Goal: Check status: Check status

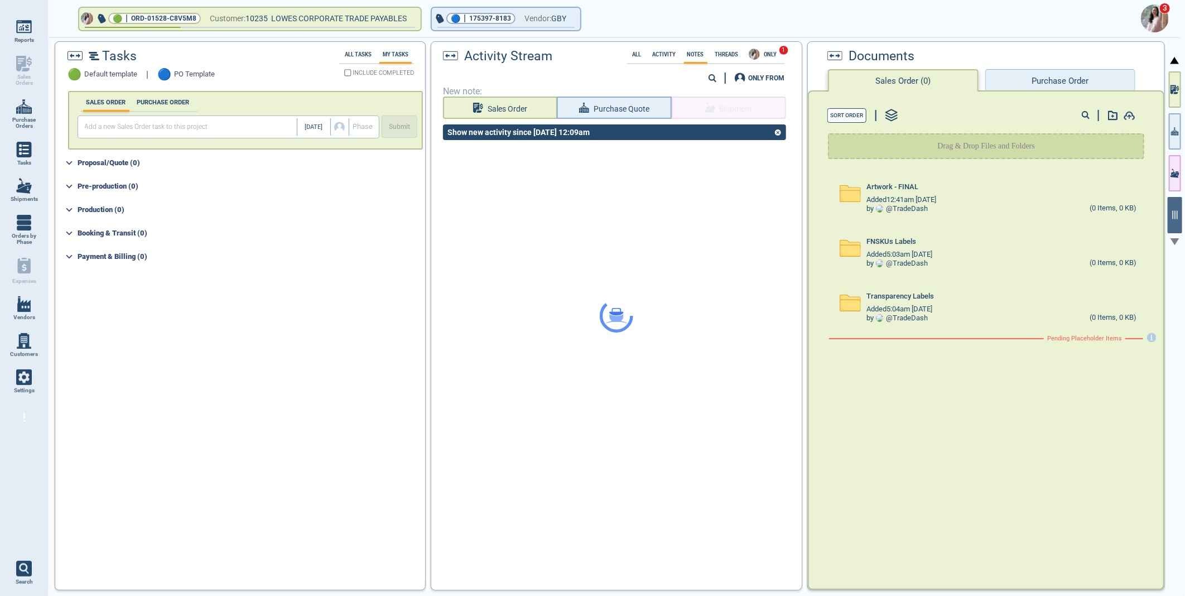
click at [1156, 13] on img at bounding box center [1155, 18] width 28 height 28
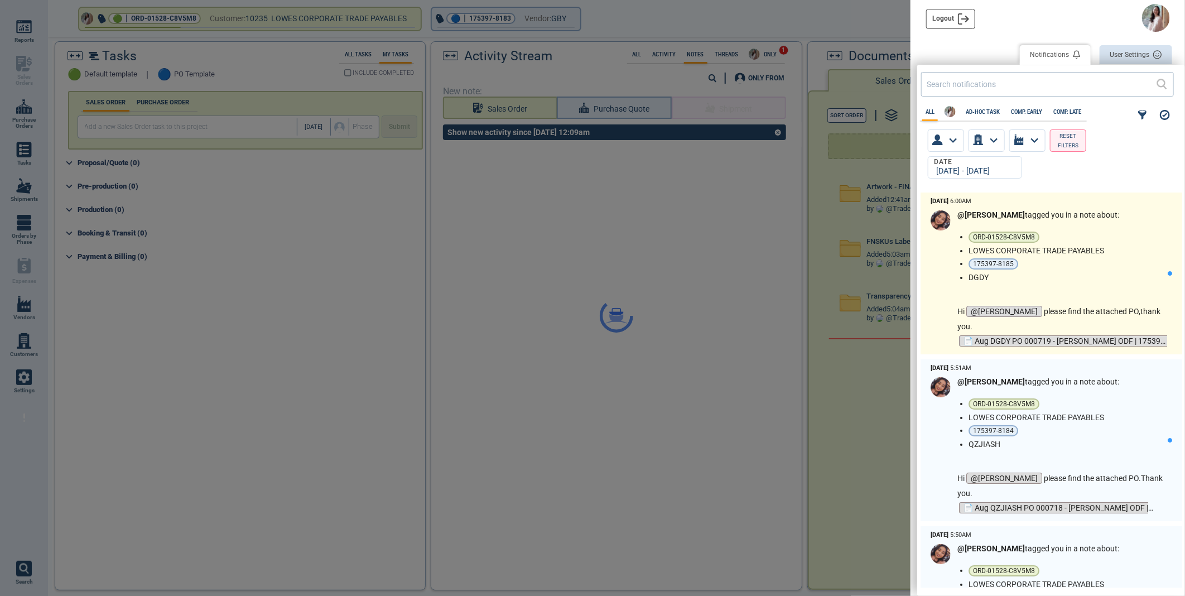
scroll to position [392, 261]
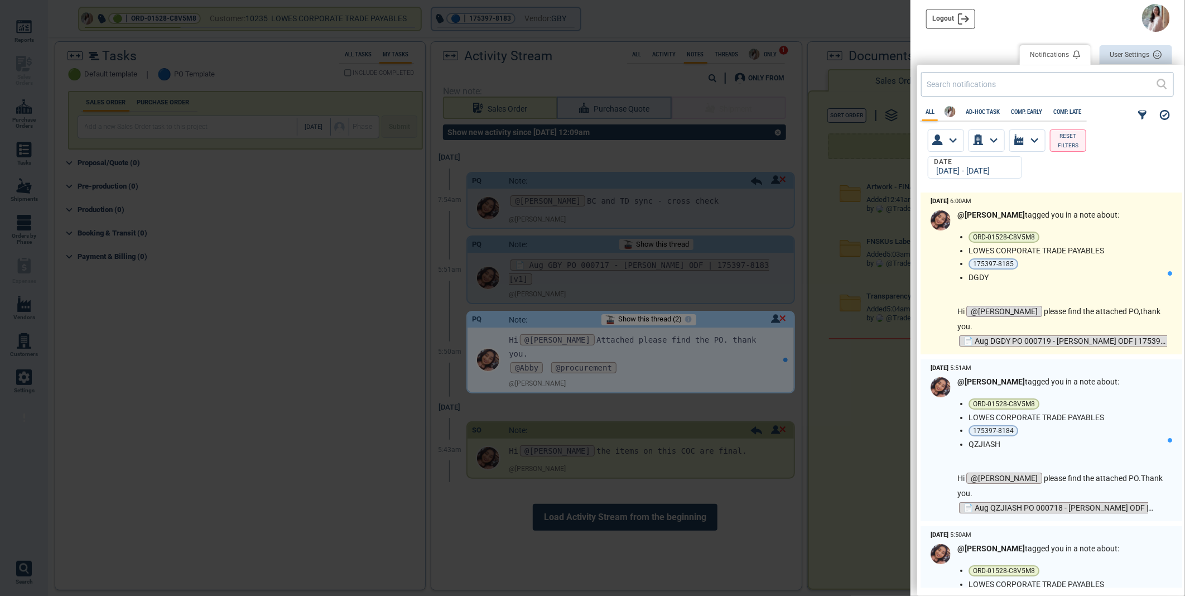
click at [1101, 277] on li "DGDY" at bounding box center [1066, 277] width 195 height 9
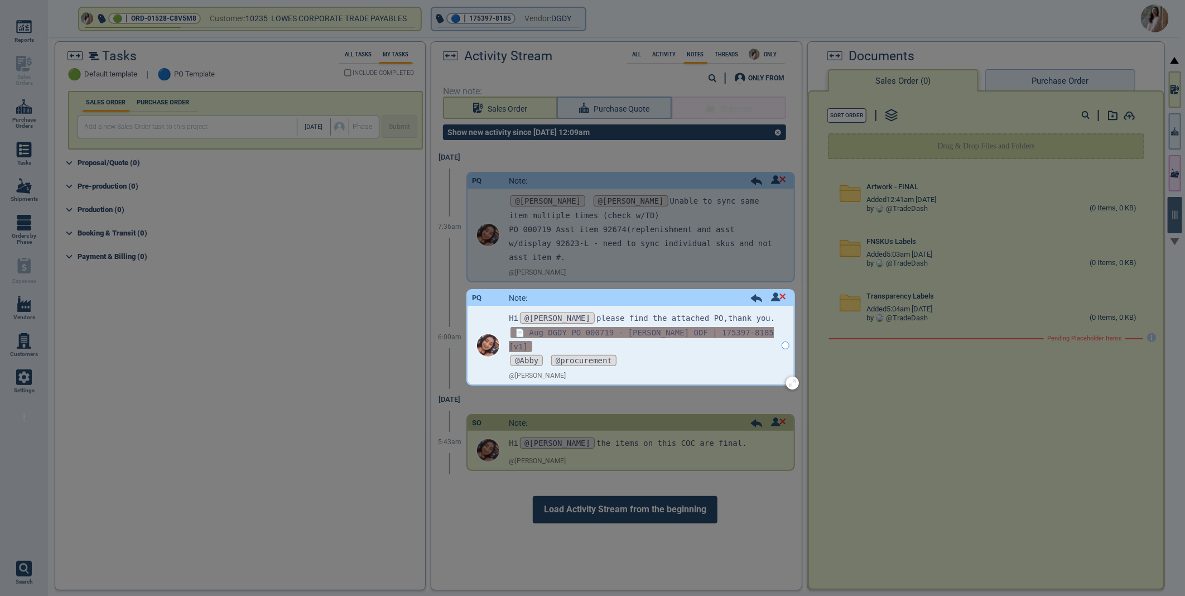
click at [525, 333] on span "📄 Aug DGDY PO 000719 - [PERSON_NAME] ODF | 175397-8185 [v1]" at bounding box center [641, 339] width 265 height 25
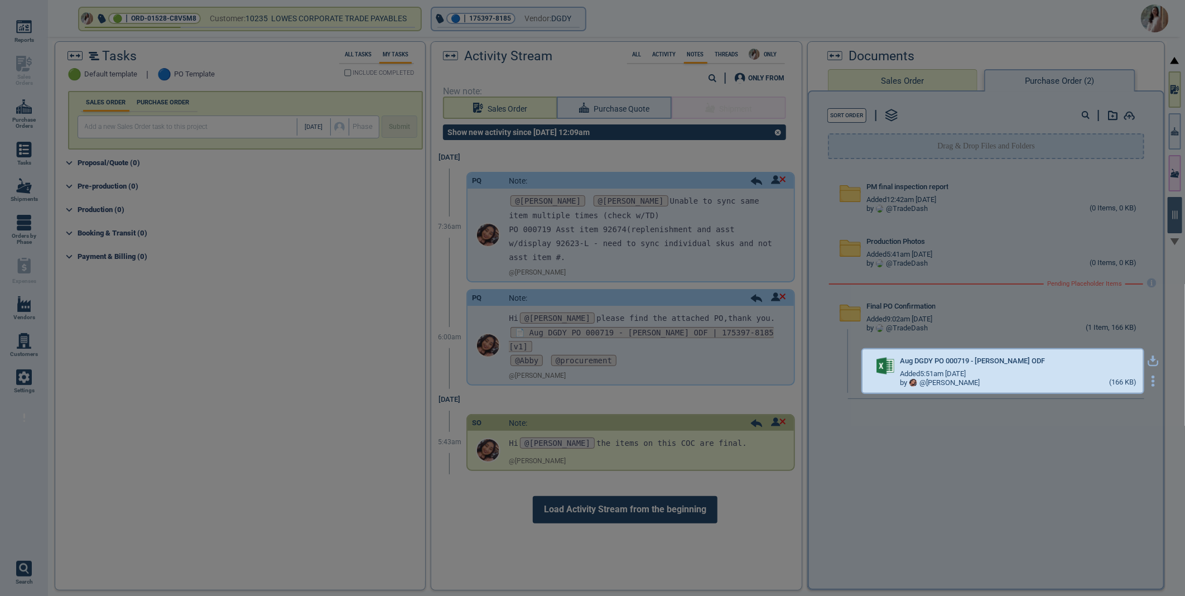
click at [1150, 358] on icon "button" at bounding box center [1153, 359] width 7 height 7
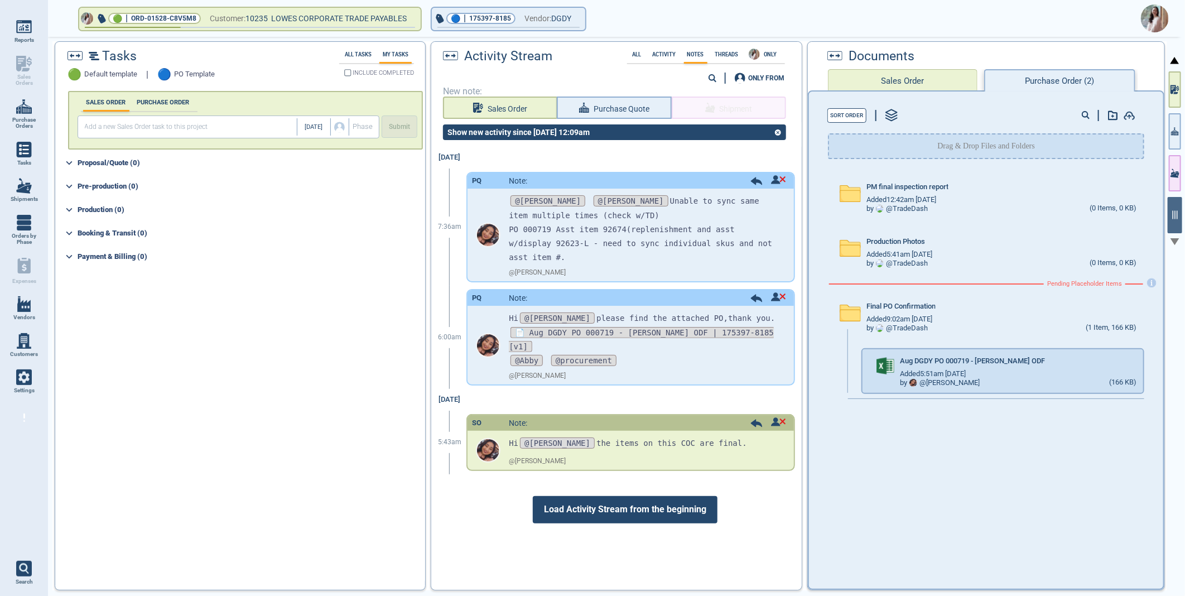
click at [1162, 17] on img at bounding box center [1155, 18] width 28 height 28
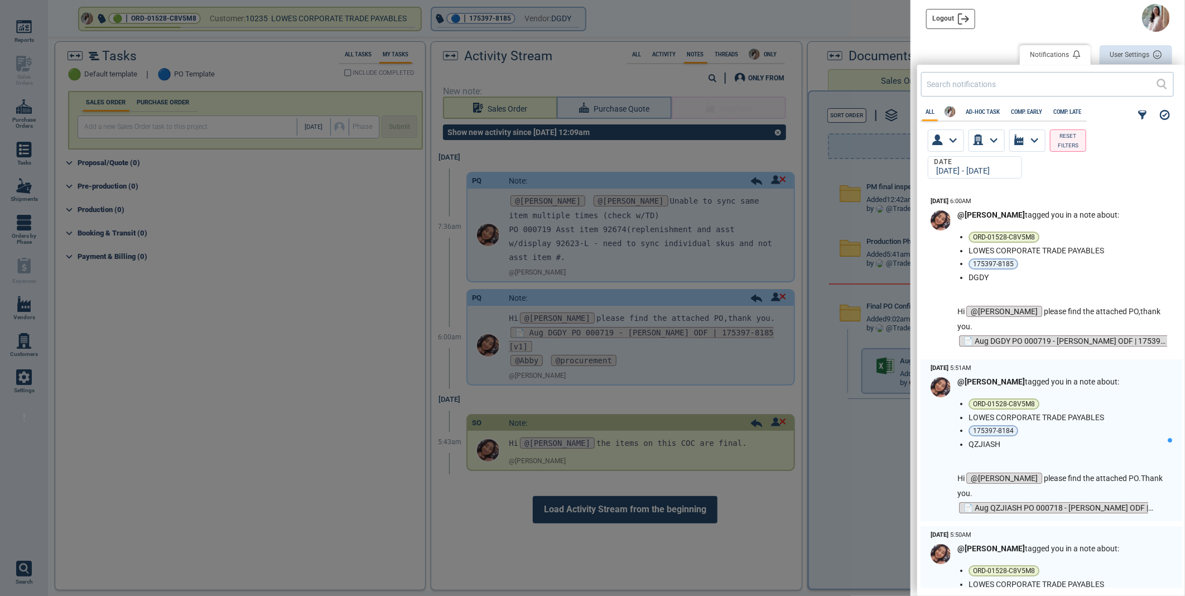
scroll to position [392, 261]
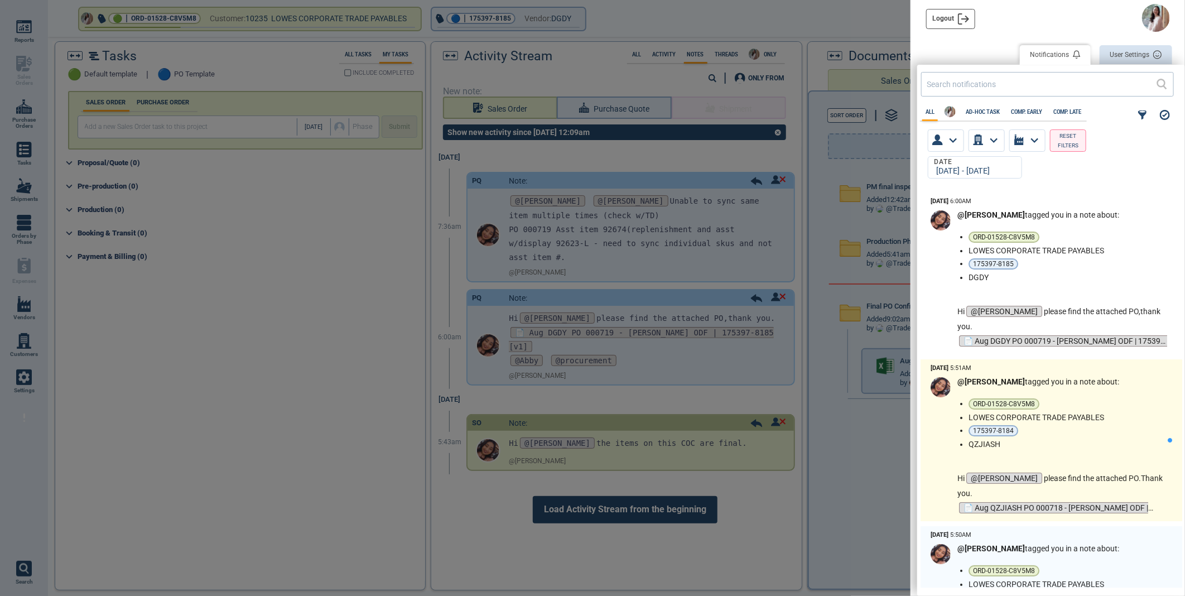
click at [1106, 421] on li "LOWES CORPORATE TRADE PAYABLES" at bounding box center [1066, 417] width 195 height 9
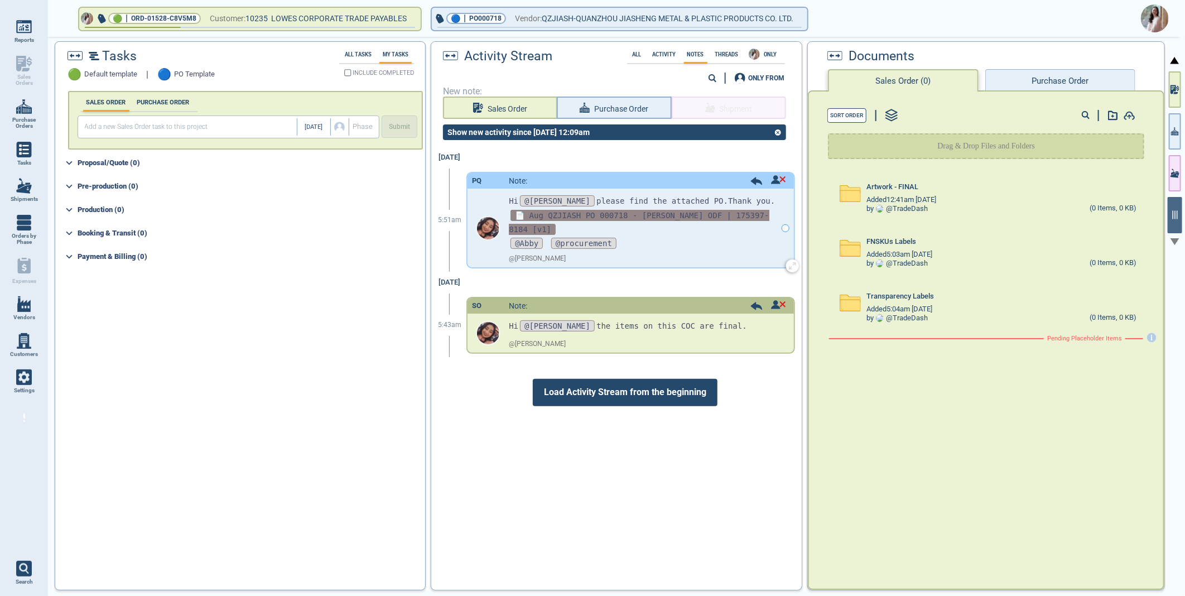
click at [603, 213] on span "📄 Aug QZJIASH PO 000718 - [PERSON_NAME] ODF | 175397-8184 [v1]" at bounding box center [639, 222] width 260 height 25
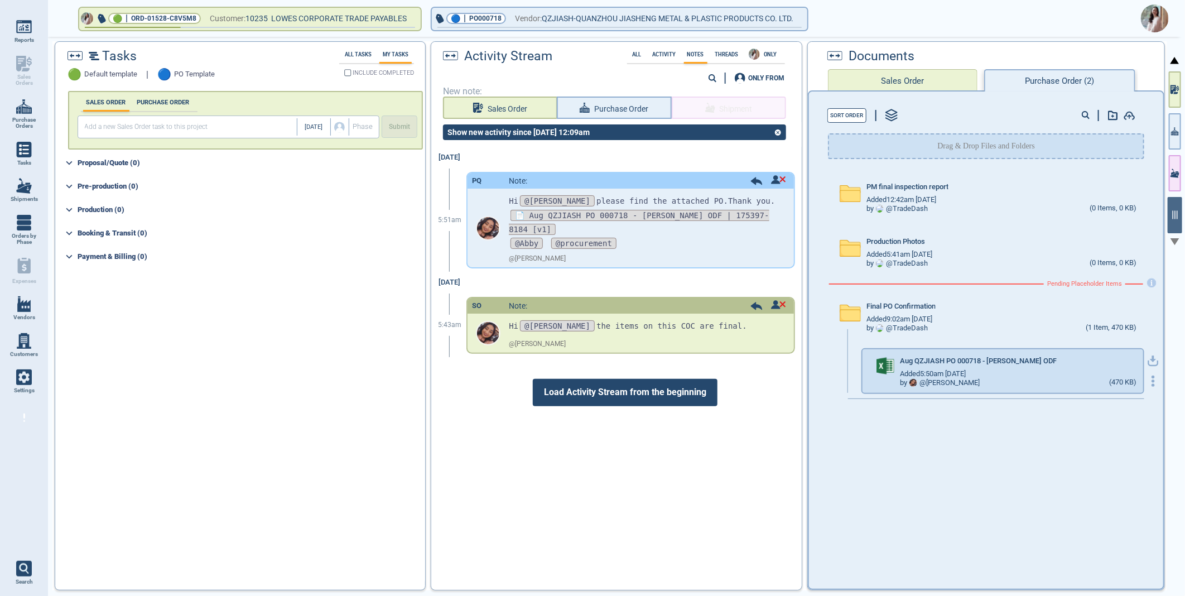
click at [1150, 355] on icon "button" at bounding box center [1153, 360] width 11 height 11
click at [1148, 23] on img at bounding box center [1155, 18] width 28 height 28
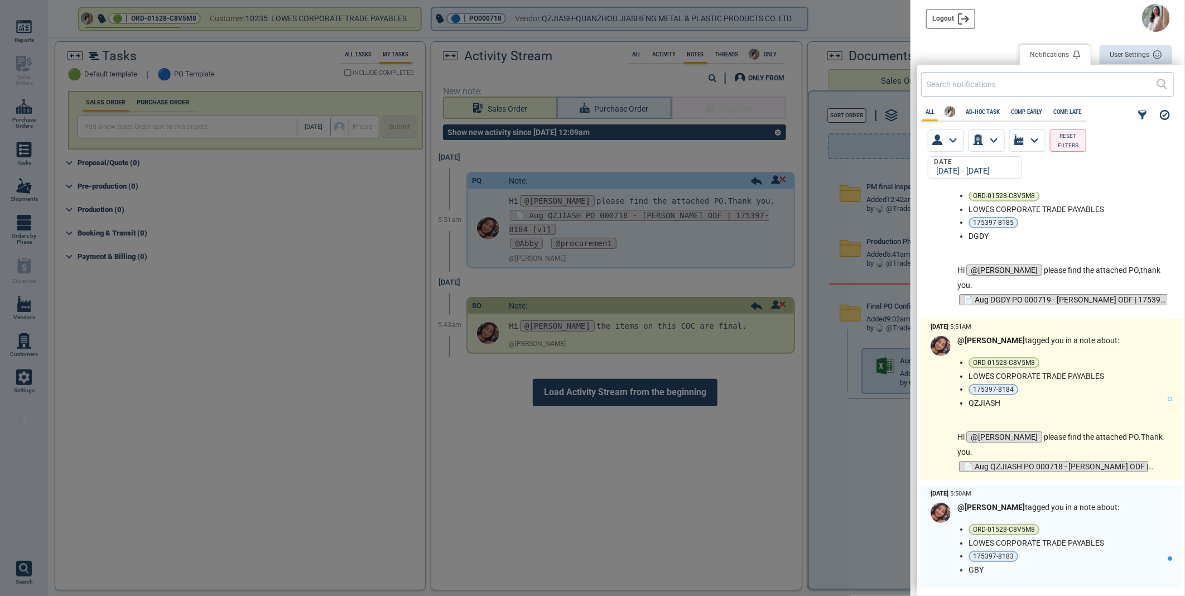
scroll to position [124, 0]
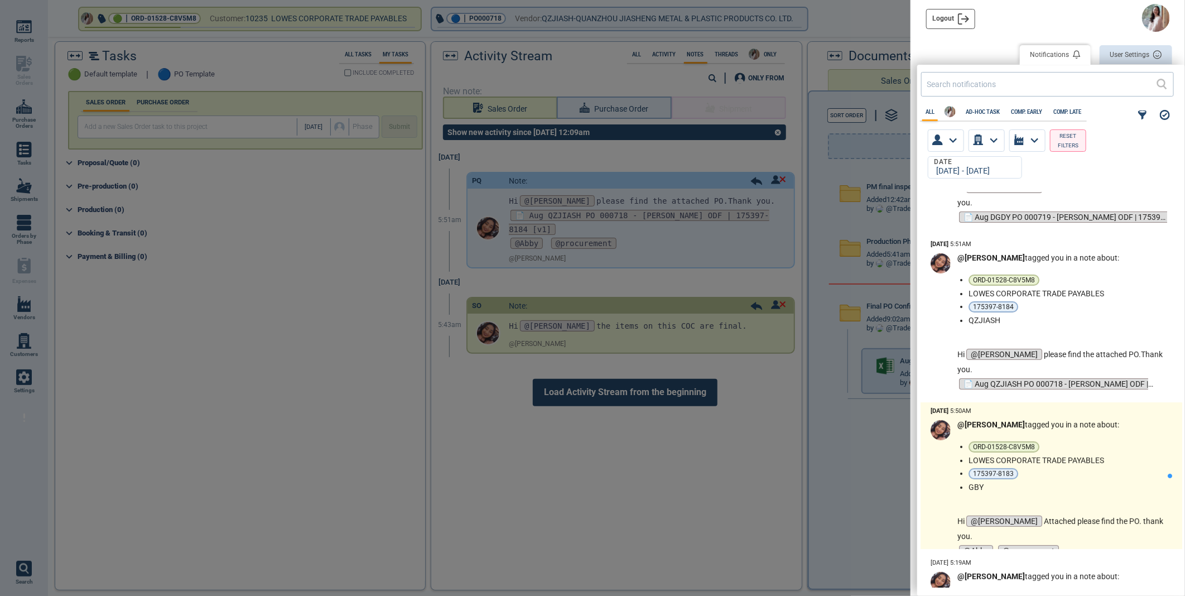
click at [1079, 469] on li "175397-8183" at bounding box center [1066, 473] width 195 height 11
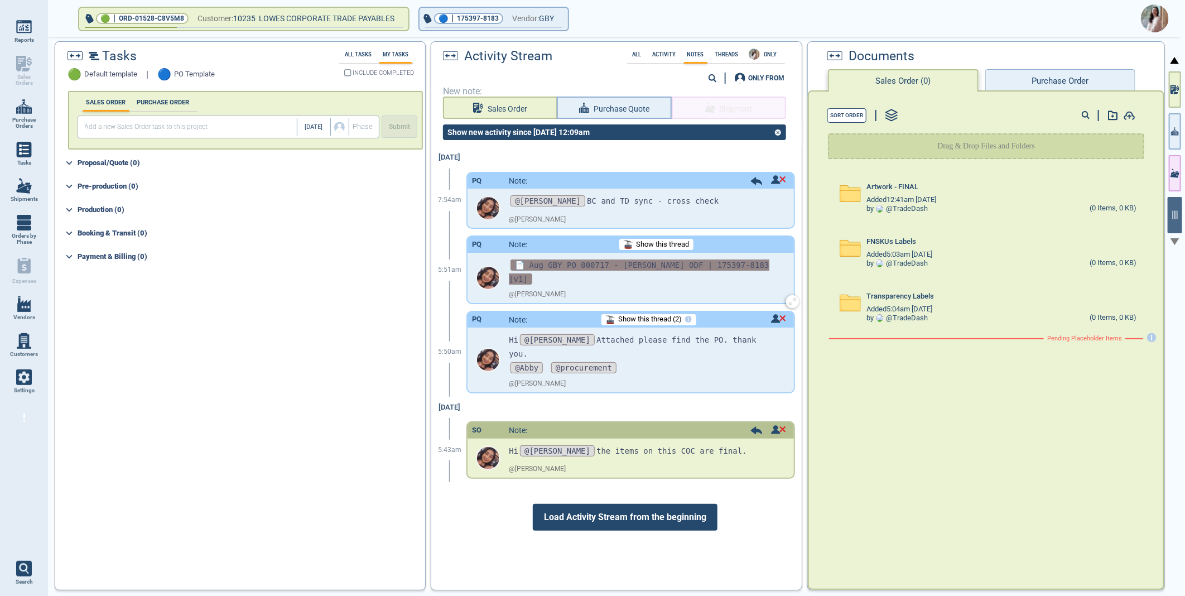
click at [633, 264] on span "📄 Aug GBY PO 000717 - [PERSON_NAME] ODF | 175397-8183 [v1]" at bounding box center [639, 271] width 260 height 25
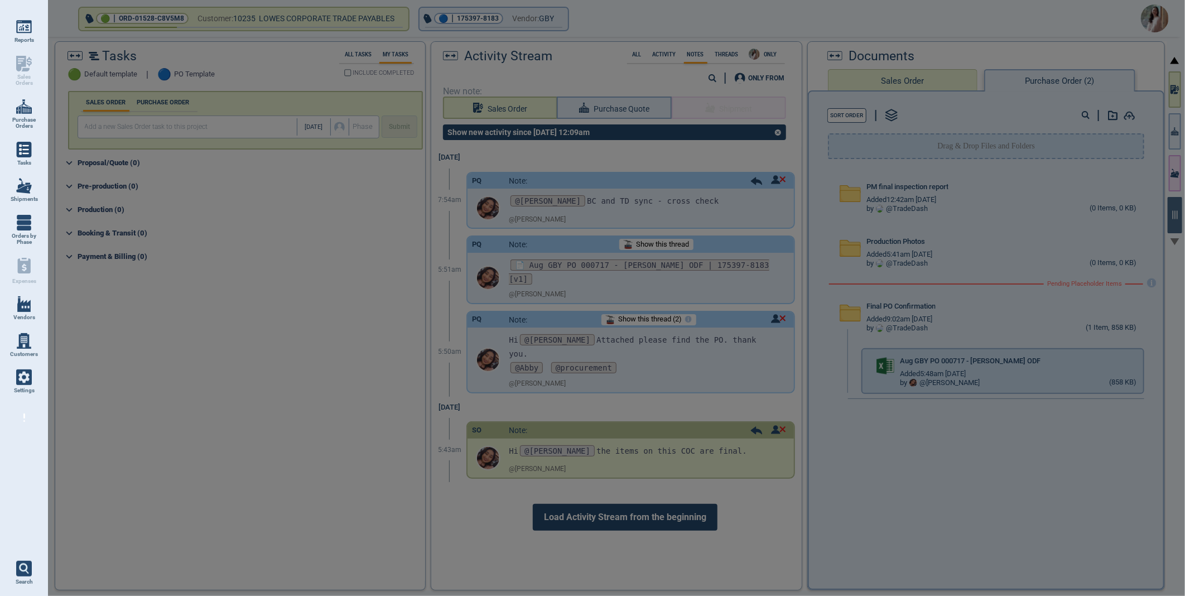
click at [1144, 360] on div at bounding box center [592, 298] width 1185 height 596
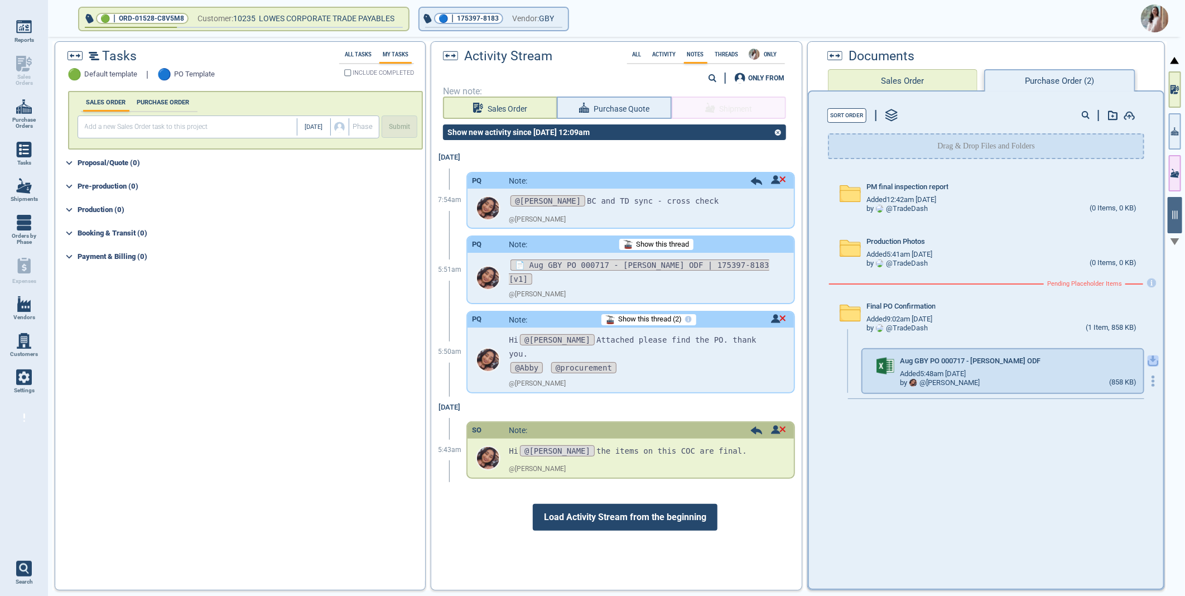
click at [1150, 356] on icon "button" at bounding box center [1153, 359] width 7 height 7
click at [1151, 18] on img at bounding box center [1155, 18] width 28 height 28
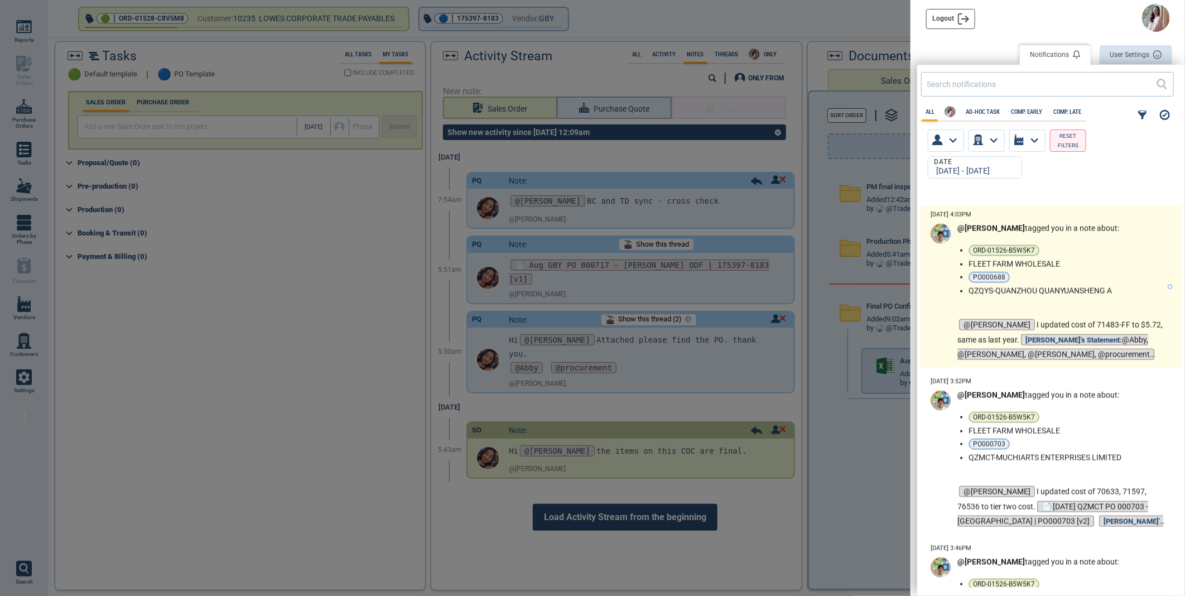
scroll to position [1116, 0]
